Goal: Task Accomplishment & Management: Manage account settings

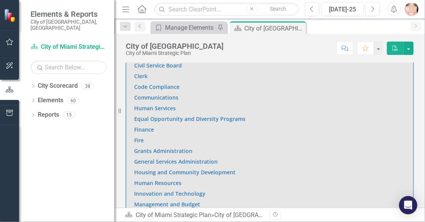
scroll to position [496, 0]
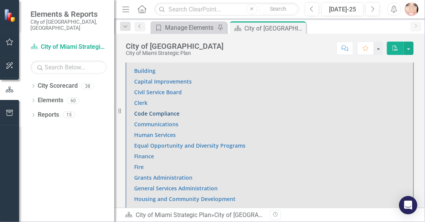
click at [146, 113] on link "Code Compliance" at bounding box center [156, 113] width 45 height 7
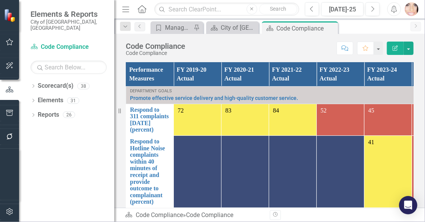
scroll to position [648, 0]
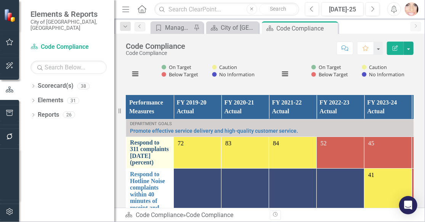
click at [152, 146] on link "Respond to 311 complaints [DATE] (percent)" at bounding box center [150, 153] width 40 height 27
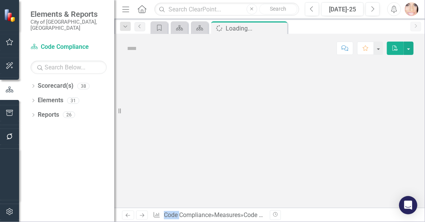
click at [152, 146] on div at bounding box center [269, 135] width 311 height 145
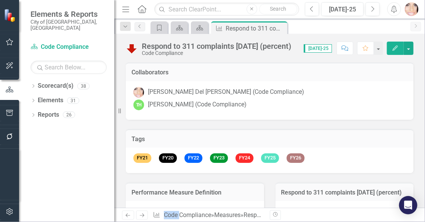
click at [119, 111] on icon at bounding box center [120, 110] width 2 height 5
drag, startPoint x: 119, startPoint y: 111, endPoint x: 45, endPoint y: 98, distance: 74.7
click at [45, 98] on div "Elements & Reports City of [GEOGRAPHIC_DATA], [GEOGRAPHIC_DATA] Scorecard(s) Co…" at bounding box center [57, 111] width 114 height 222
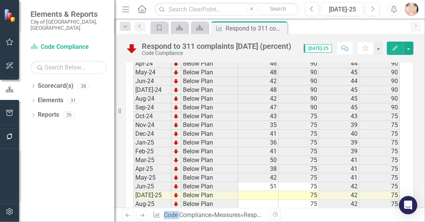
scroll to position [1178, 0]
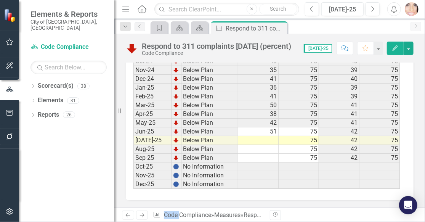
click at [268, 137] on td at bounding box center [258, 140] width 40 height 9
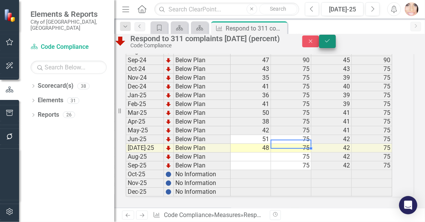
type textarea "75"
click at [336, 42] on button "Save" at bounding box center [327, 41] width 17 height 13
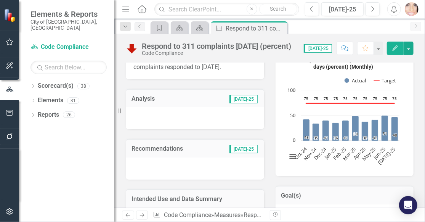
scroll to position [0, 0]
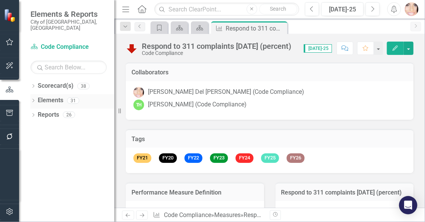
drag, startPoint x: 118, startPoint y: 111, endPoint x: 52, endPoint y: 96, distance: 67.5
click at [52, 96] on div "Elements & Reports City of [GEOGRAPHIC_DATA], [GEOGRAPHIC_DATA] Scorecard(s) Co…" at bounding box center [57, 111] width 114 height 222
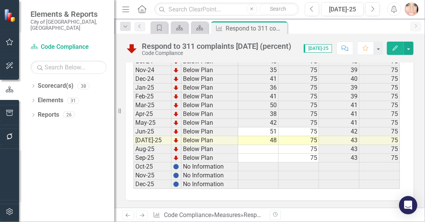
scroll to position [1178, 0]
click at [279, 28] on icon at bounding box center [280, 28] width 4 height 4
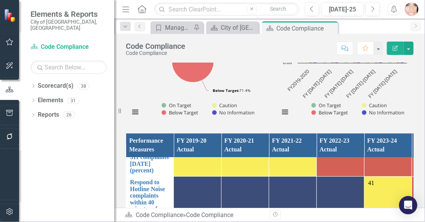
scroll to position [38, 0]
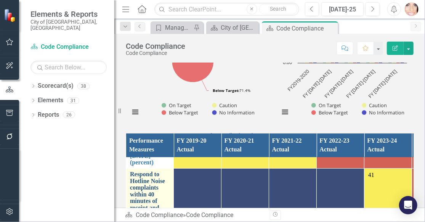
click at [146, 183] on link "Respond to Hotline Noise complaints within 40 minutes of receipt and provide ou…" at bounding box center [150, 204] width 40 height 67
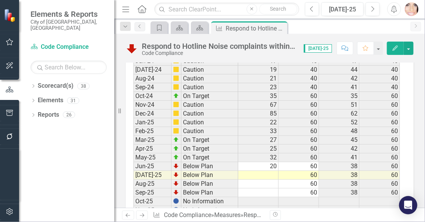
scroll to position [1601, 0]
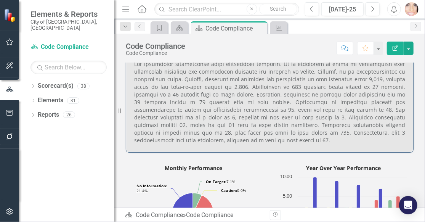
scroll to position [648, 0]
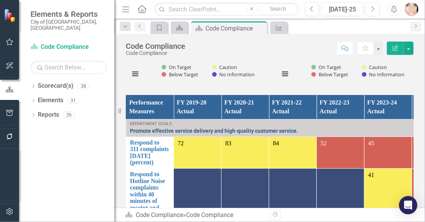
click at [139, 130] on link "Promote effective service delivery and high-quality customer service." at bounding box center [316, 131] width 373 height 6
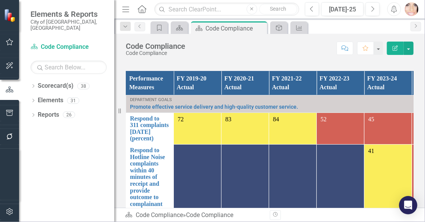
scroll to position [724, 0]
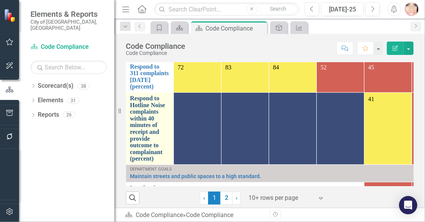
click at [143, 111] on link "Respond to Hotline Noise complaints within 40 minutes of receipt and provide ou…" at bounding box center [150, 128] width 40 height 67
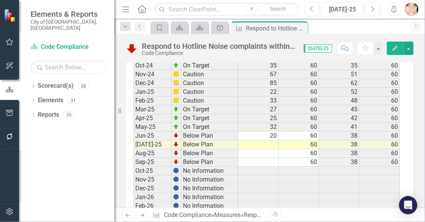
scroll to position [1525, 0]
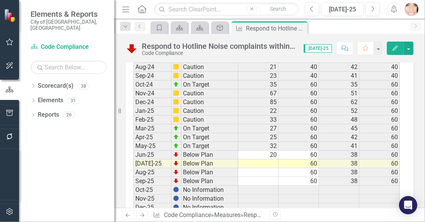
click at [289, 45] on div "Respond to Hotline Noise complaints within 40 minutes of receipt and provide ou…" at bounding box center [219, 46] width 154 height 8
click at [296, 47] on div "Respond to Hotline Noise complaints within 40 minutes of receipt and provide ou…" at bounding box center [219, 46] width 154 height 8
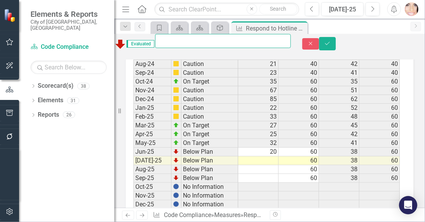
scroll to position [0, 204]
drag, startPoint x: 244, startPoint y: 42, endPoint x: 290, endPoint y: 42, distance: 46.1
click at [289, 42] on div "Evaluated Respond to Hotline Noise complaints within 40 minutes of receipt and …" at bounding box center [202, 44] width 176 height 20
drag, startPoint x: 217, startPoint y: 42, endPoint x: 298, endPoint y: 40, distance: 80.5
click at [298, 40] on div "Evaluated Respond to Hotline Noise complaints within 40 minutes of receipt and …" at bounding box center [270, 44] width 322 height 20
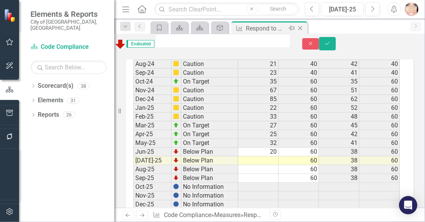
scroll to position [0, 0]
click at [268, 27] on div "Respond to Hotline Noise complaints within 40 minutes of receipt and provide ou…" at bounding box center [266, 29] width 41 height 10
click at [280, 28] on div "Respond to Hotline Noise complaints within 40 minutes of receipt and provide ou…" at bounding box center [266, 29] width 41 height 10
drag, startPoint x: 280, startPoint y: 28, endPoint x: 269, endPoint y: 27, distance: 10.7
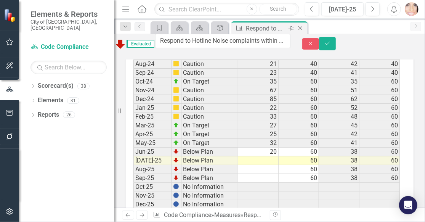
click at [280, 28] on div "Respond to Hotline Noise complaints within 40 minutes of receipt and provide ou…" at bounding box center [266, 29] width 41 height 10
click at [237, 28] on icon "Measure" at bounding box center [240, 28] width 8 height 6
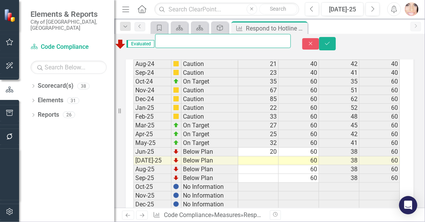
scroll to position [0, 204]
drag, startPoint x: 212, startPoint y: 40, endPoint x: 305, endPoint y: 40, distance: 93.0
click at [305, 40] on div "Evaluated Respond to Hotline Noise complaints within 40 minutes of receipt and …" at bounding box center [270, 44] width 322 height 20
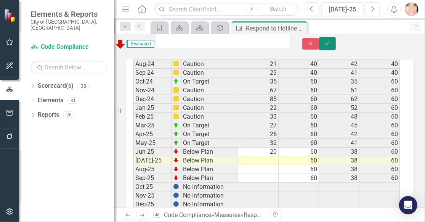
scroll to position [0, 0]
click at [336, 48] on button "Save" at bounding box center [327, 43] width 17 height 13
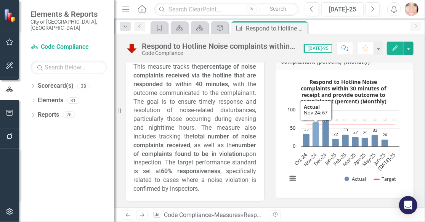
scroll to position [76, 0]
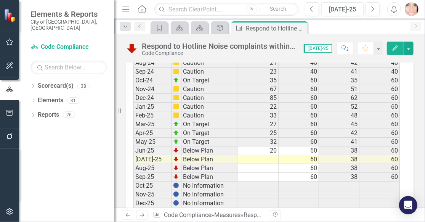
scroll to position [1563, 0]
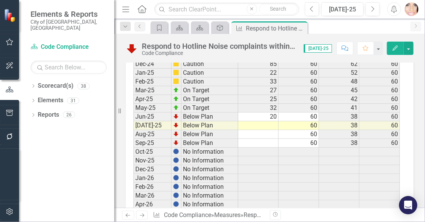
click at [262, 127] on td at bounding box center [258, 125] width 40 height 9
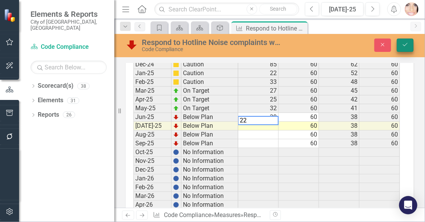
type textarea "22"
click at [408, 45] on icon "Save" at bounding box center [405, 44] width 7 height 5
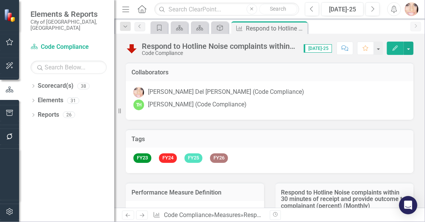
click at [0, 0] on icon "Close" at bounding box center [0, 0] width 0 height 0
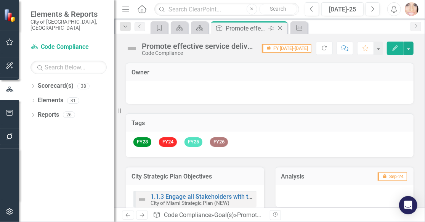
click at [280, 26] on icon "Close" at bounding box center [280, 28] width 8 height 6
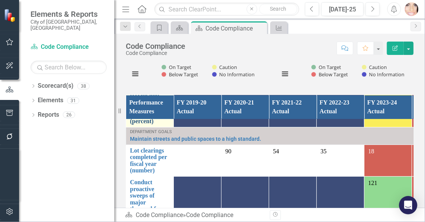
scroll to position [114, 0]
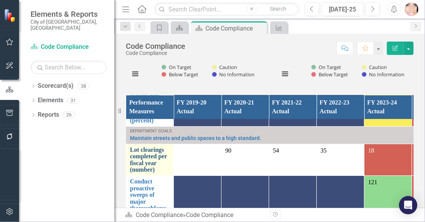
click at [146, 159] on link "Lot clearings completed per fiscal year (number)" at bounding box center [150, 159] width 40 height 27
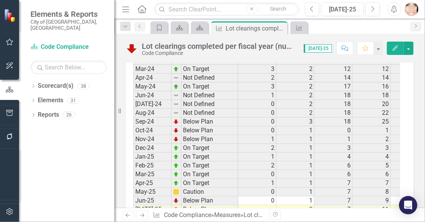
scroll to position [1601, 0]
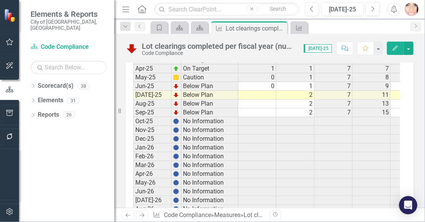
click at [266, 91] on td at bounding box center [257, 95] width 38 height 9
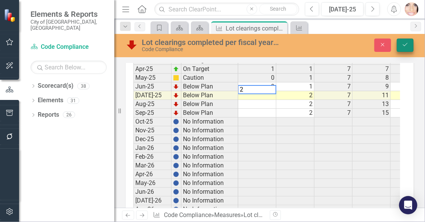
type textarea "2"
click at [409, 42] on button "Save" at bounding box center [405, 45] width 17 height 13
